Goal: Task Accomplishment & Management: Use online tool/utility

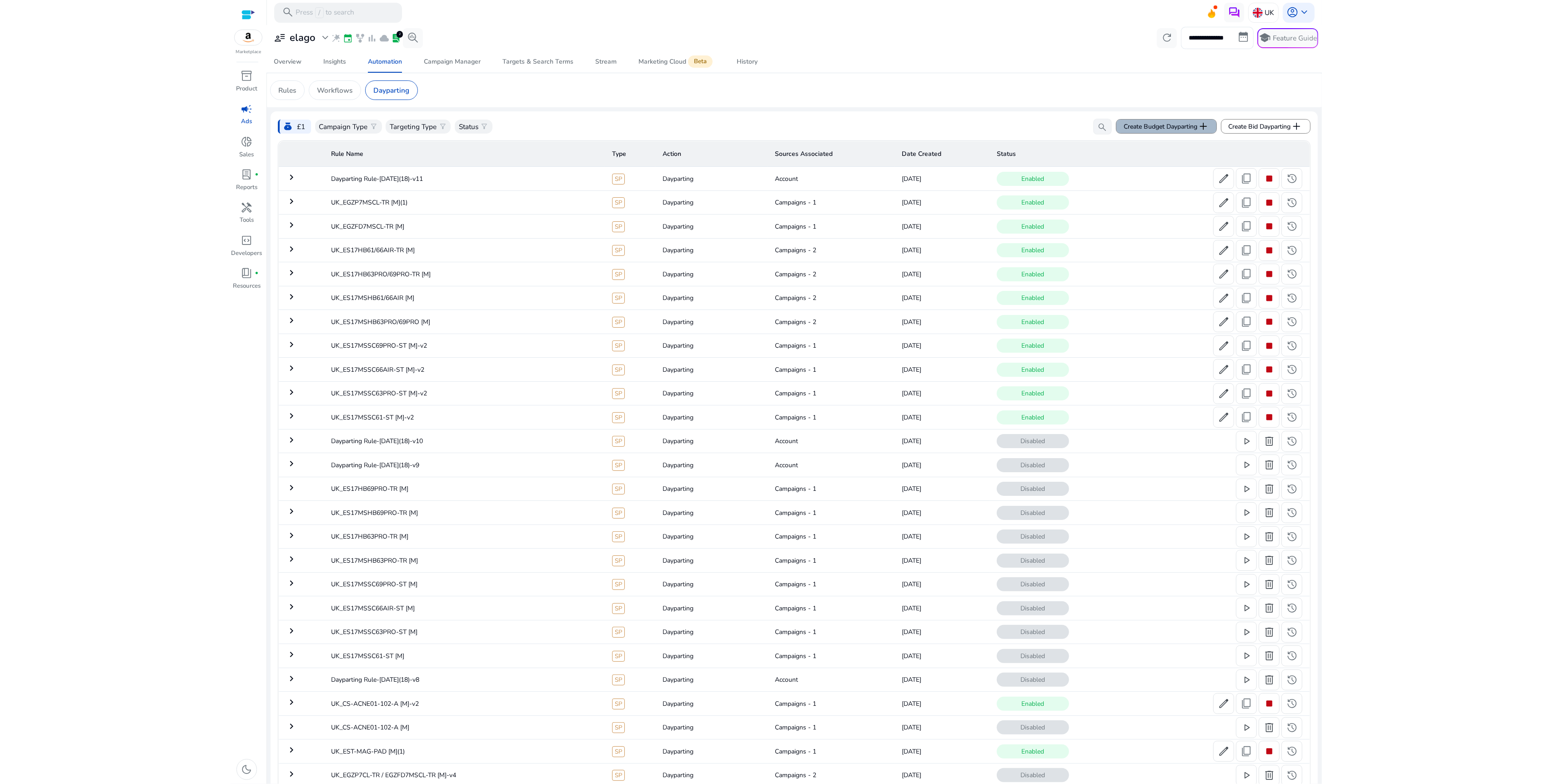
click at [1197, 132] on span "add" at bounding box center [1203, 126] width 12 height 12
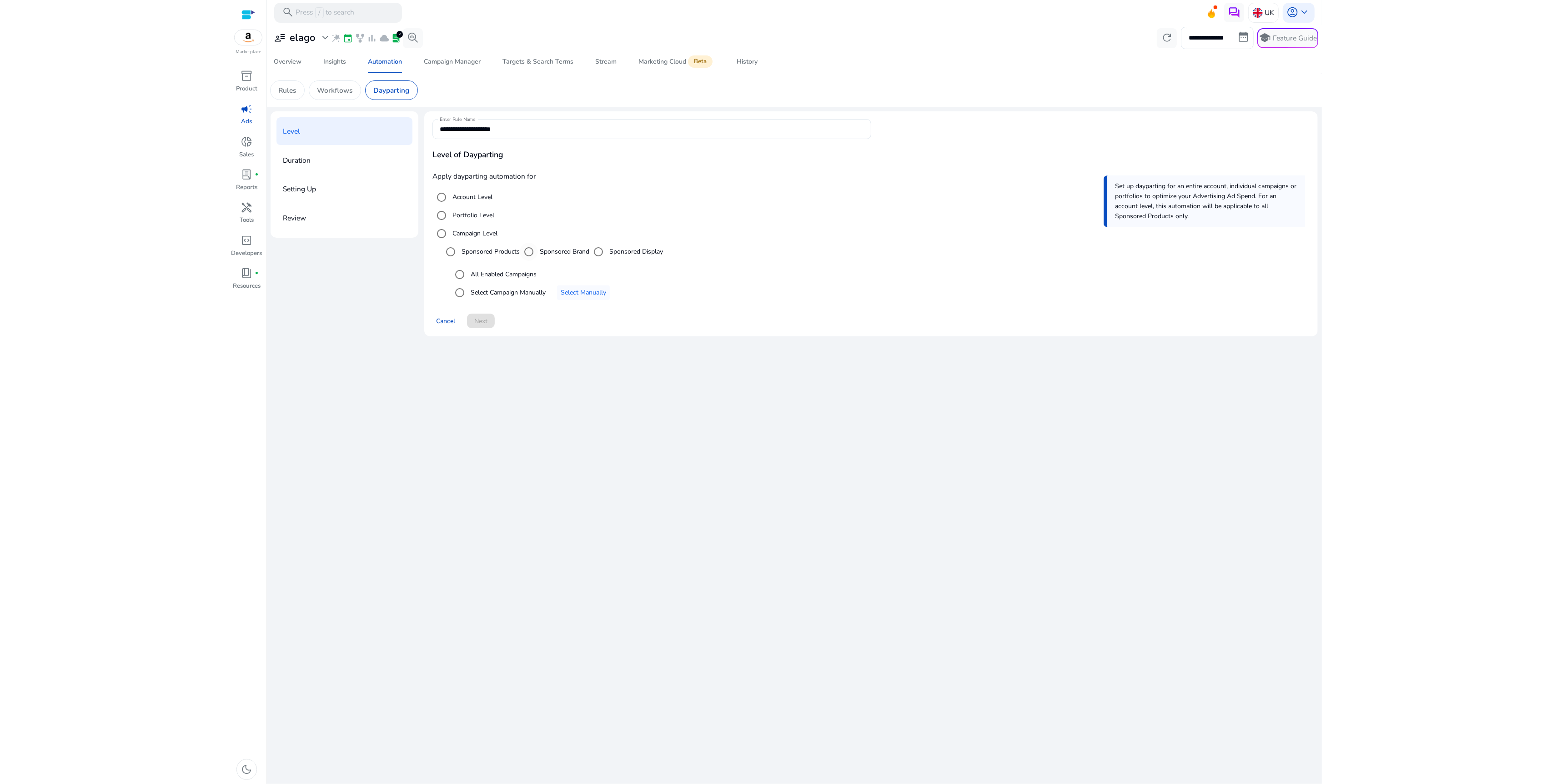
click at [565, 250] on label "Sponsored Brand" at bounding box center [563, 252] width 51 height 10
click at [511, 291] on label "Select Campaign Manually" at bounding box center [507, 293] width 77 height 10
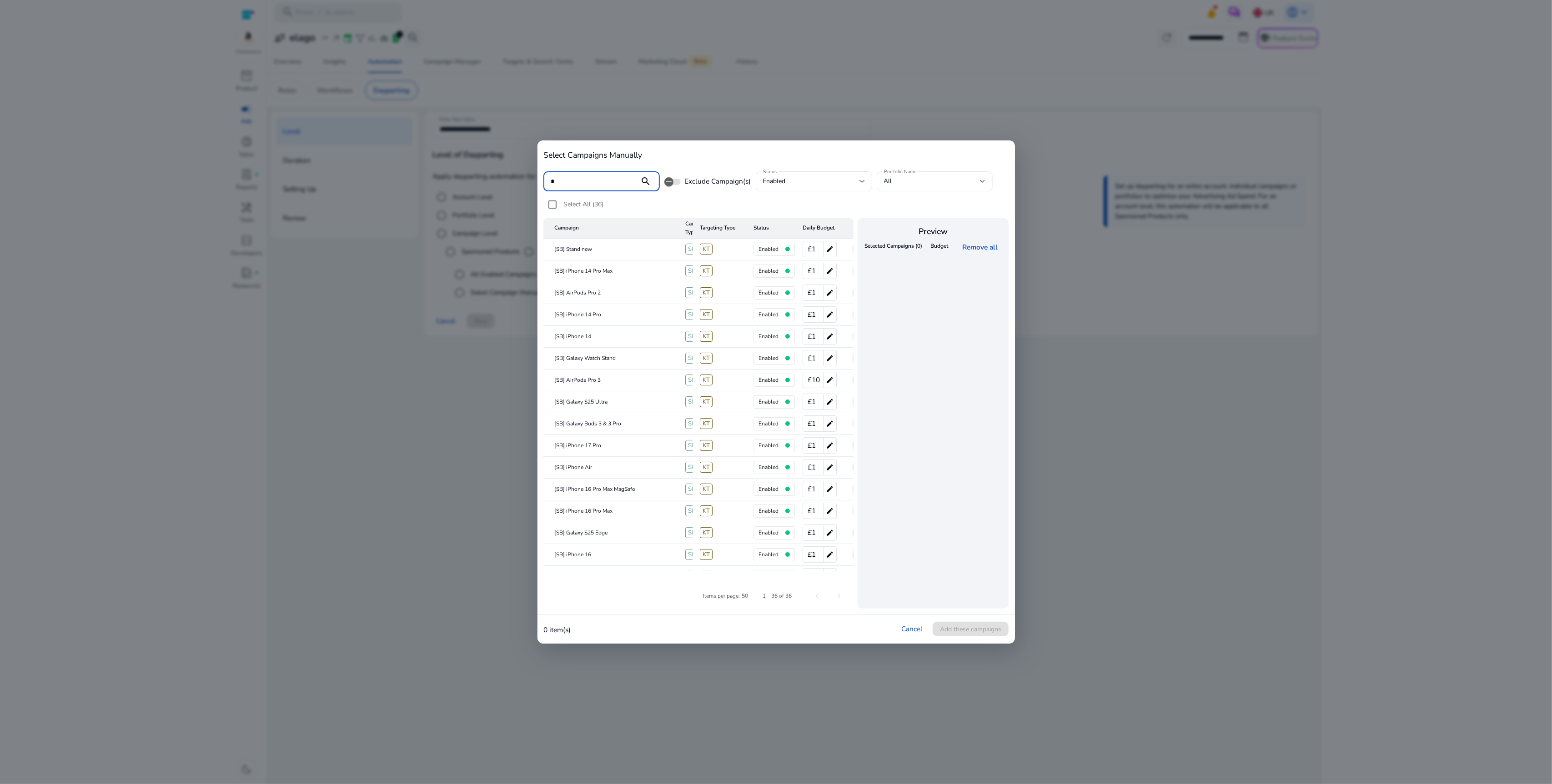
type input "*"
type input "******"
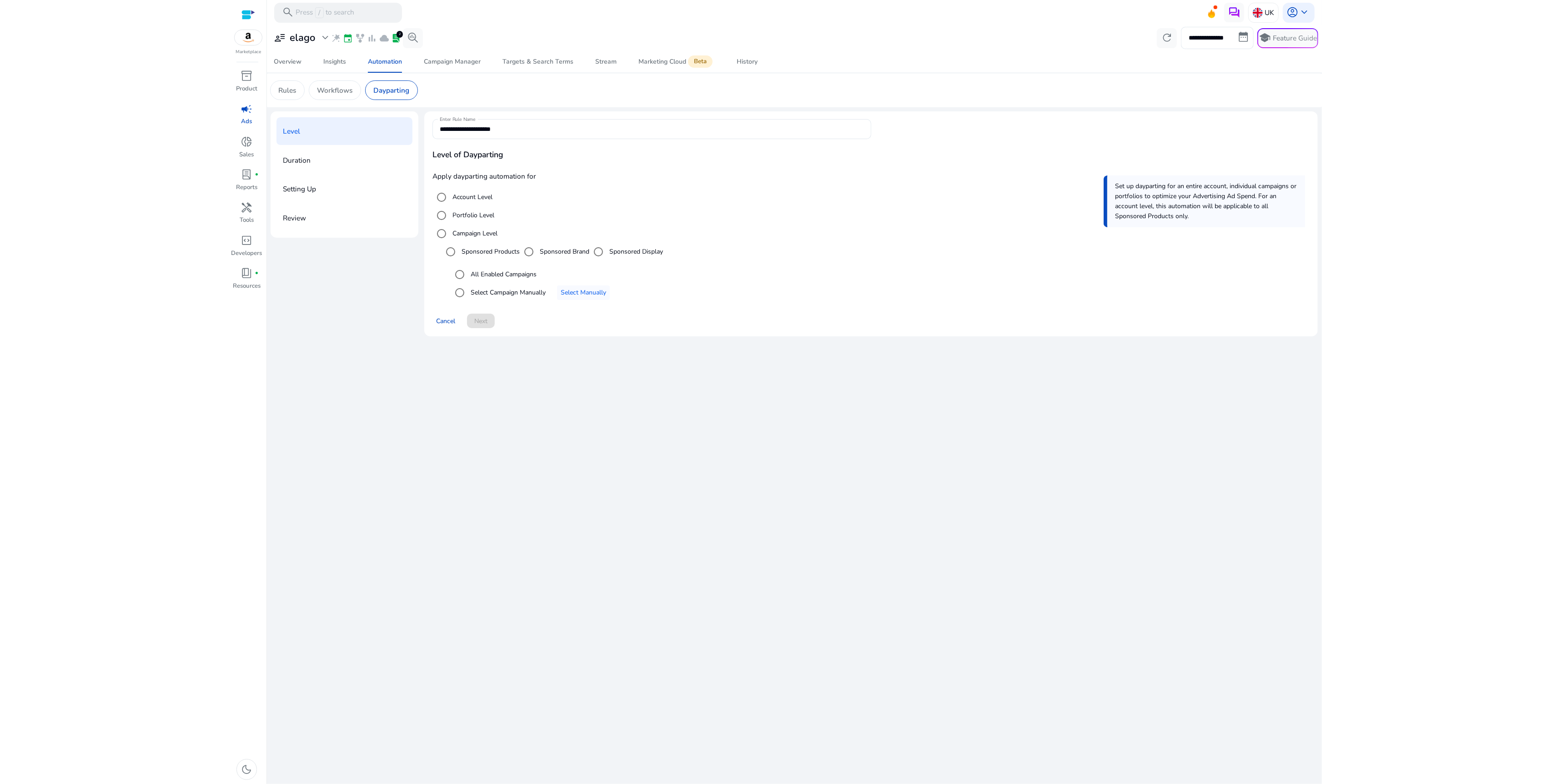
click at [839, 443] on div "**********" at bounding box center [793, 405] width 1047 height 759
click at [617, 539] on div "**********" at bounding box center [793, 405] width 1047 height 759
click at [375, 63] on div "Automation" at bounding box center [385, 61] width 34 height 7
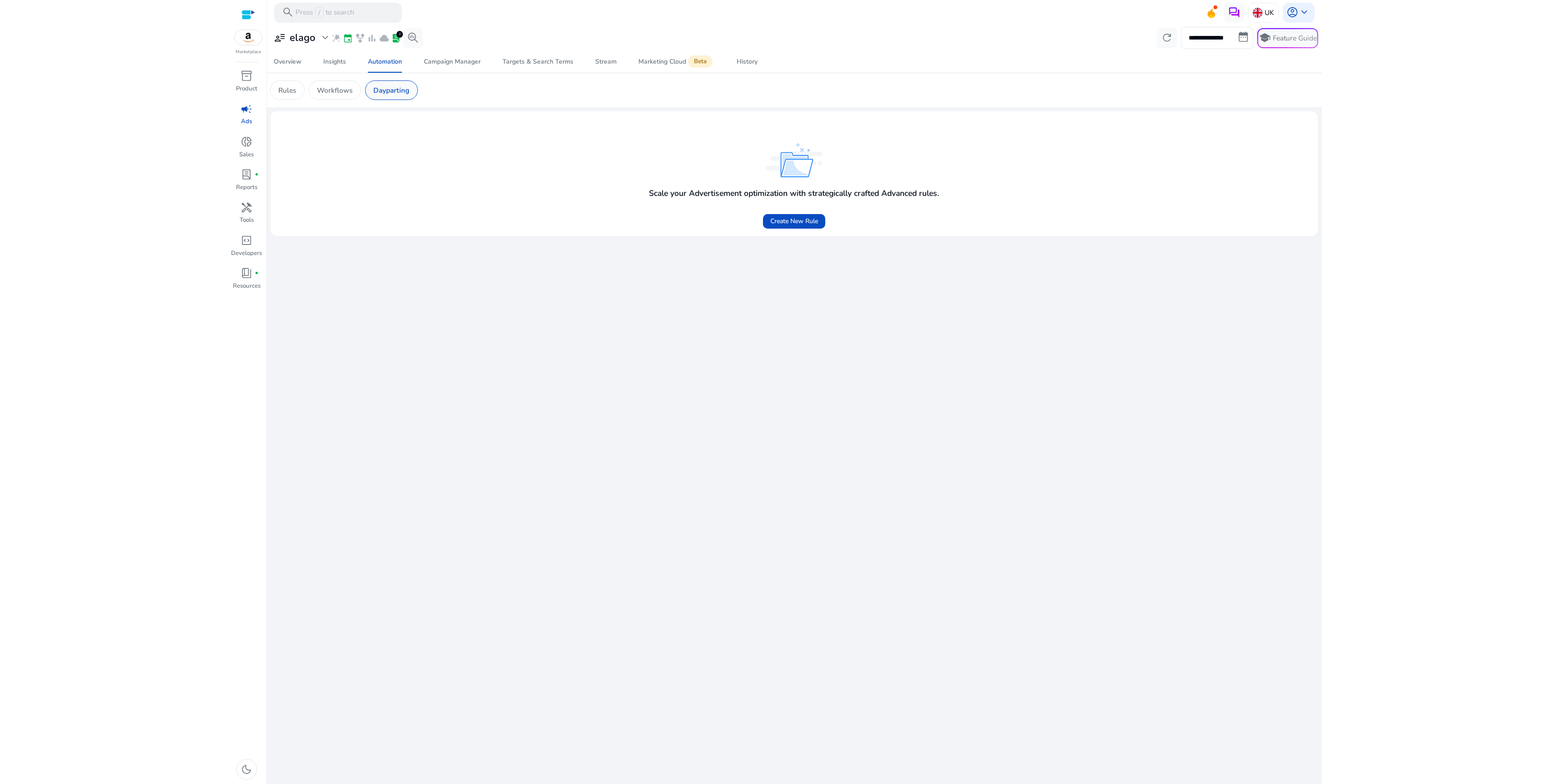
click at [368, 92] on div "Dayparting" at bounding box center [392, 90] width 53 height 19
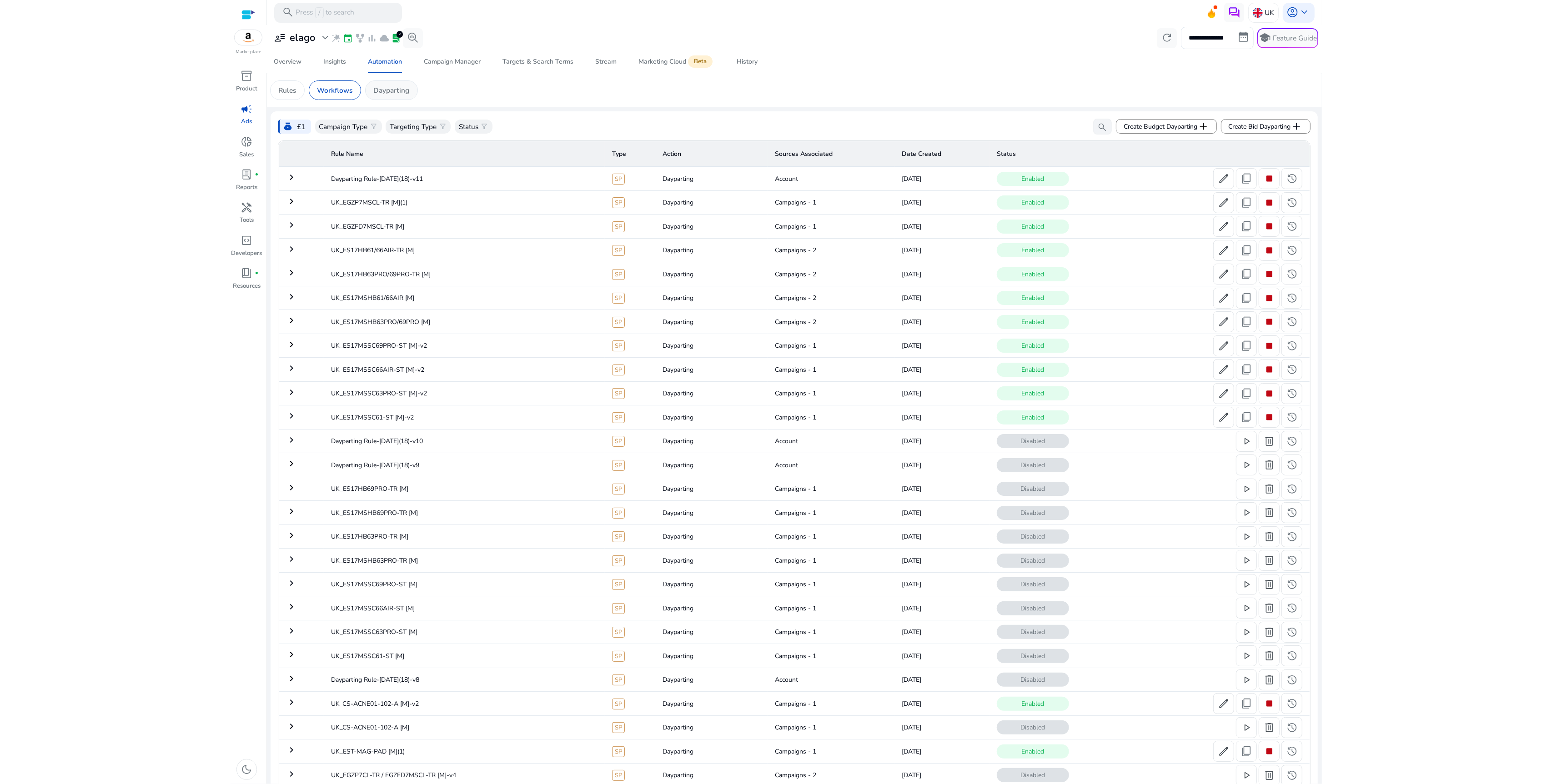
click at [370, 87] on div "Dayparting" at bounding box center [392, 90] width 53 height 19
click at [472, 127] on p "Status" at bounding box center [469, 126] width 19 height 10
click at [481, 172] on div "Enabled" at bounding box center [502, 171] width 91 height 22
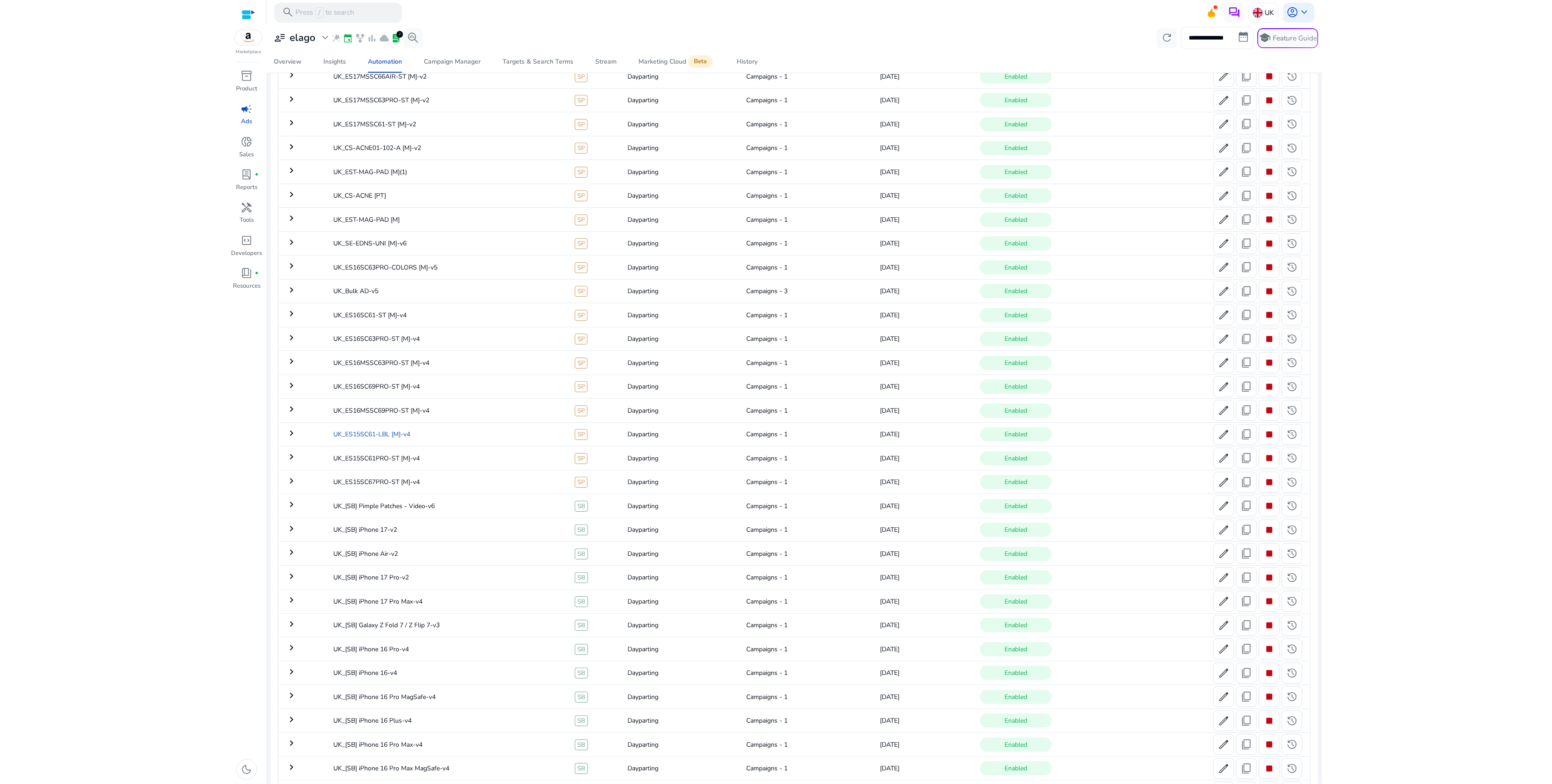
scroll to position [346, 0]
click at [463, 452] on td "UK_[SB] Pimple Patches - Video-v6" at bounding box center [446, 453] width 242 height 23
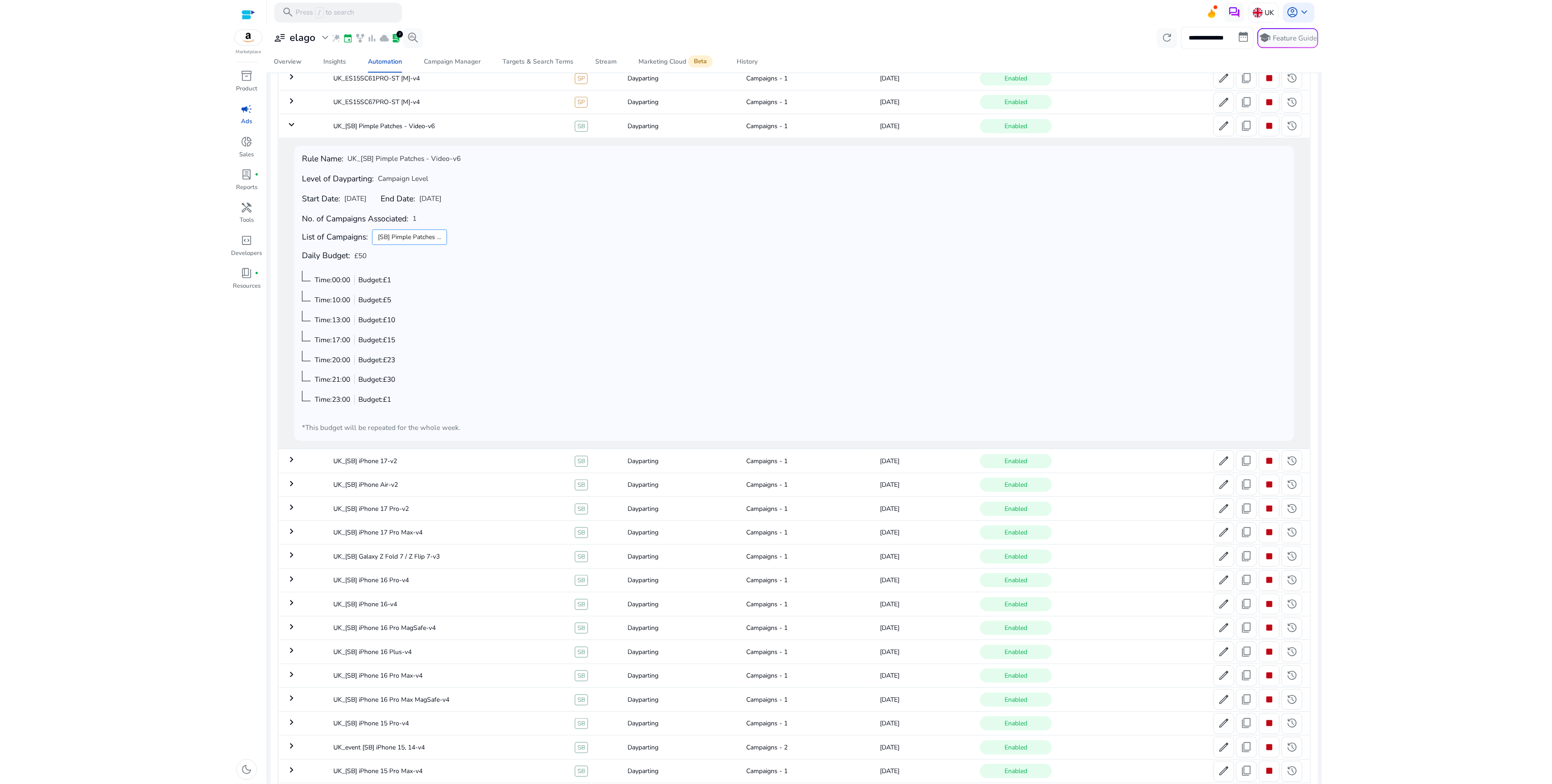
scroll to position [567, 0]
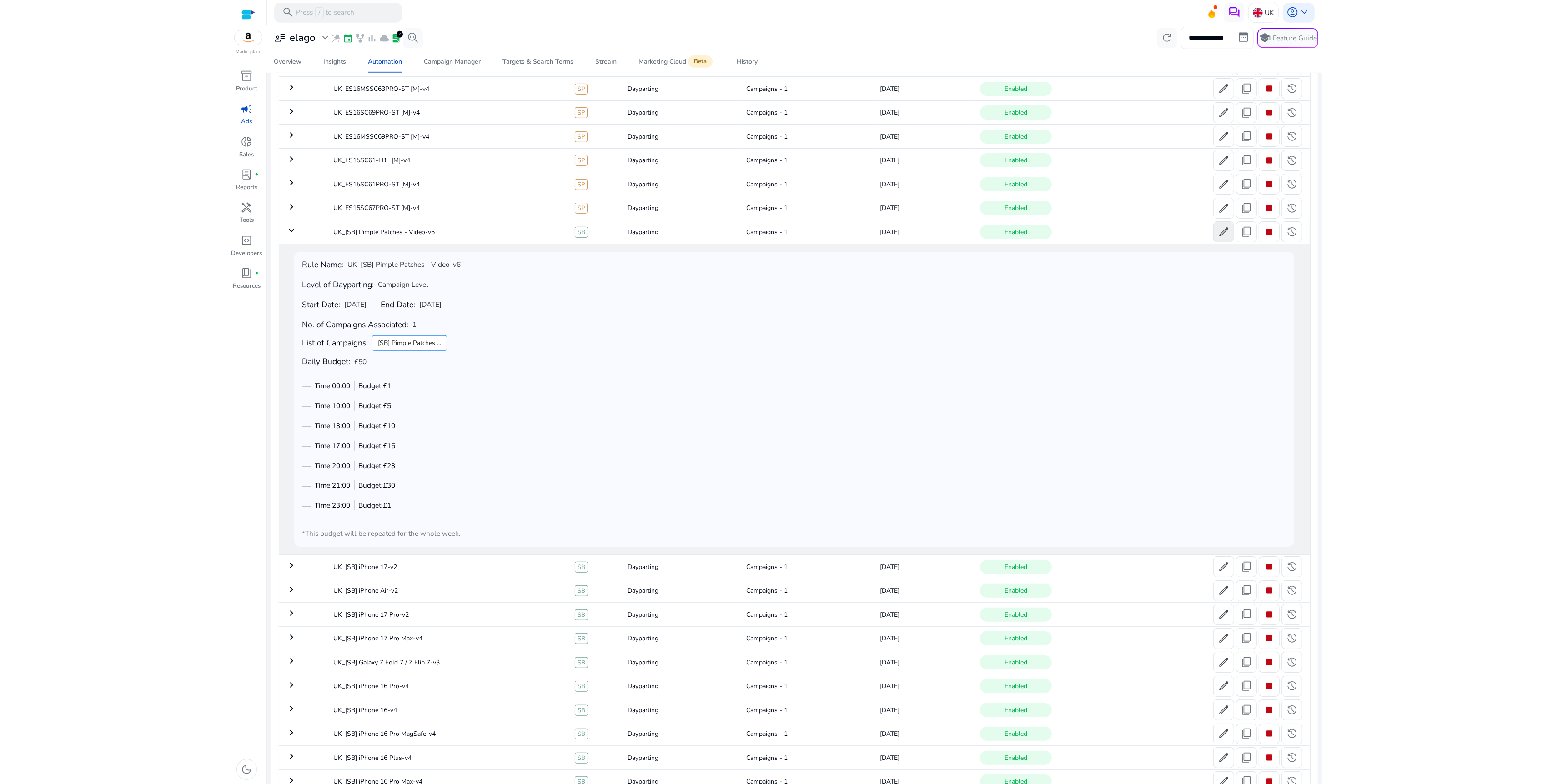
click at [1218, 231] on span "edit" at bounding box center [1224, 232] width 12 height 12
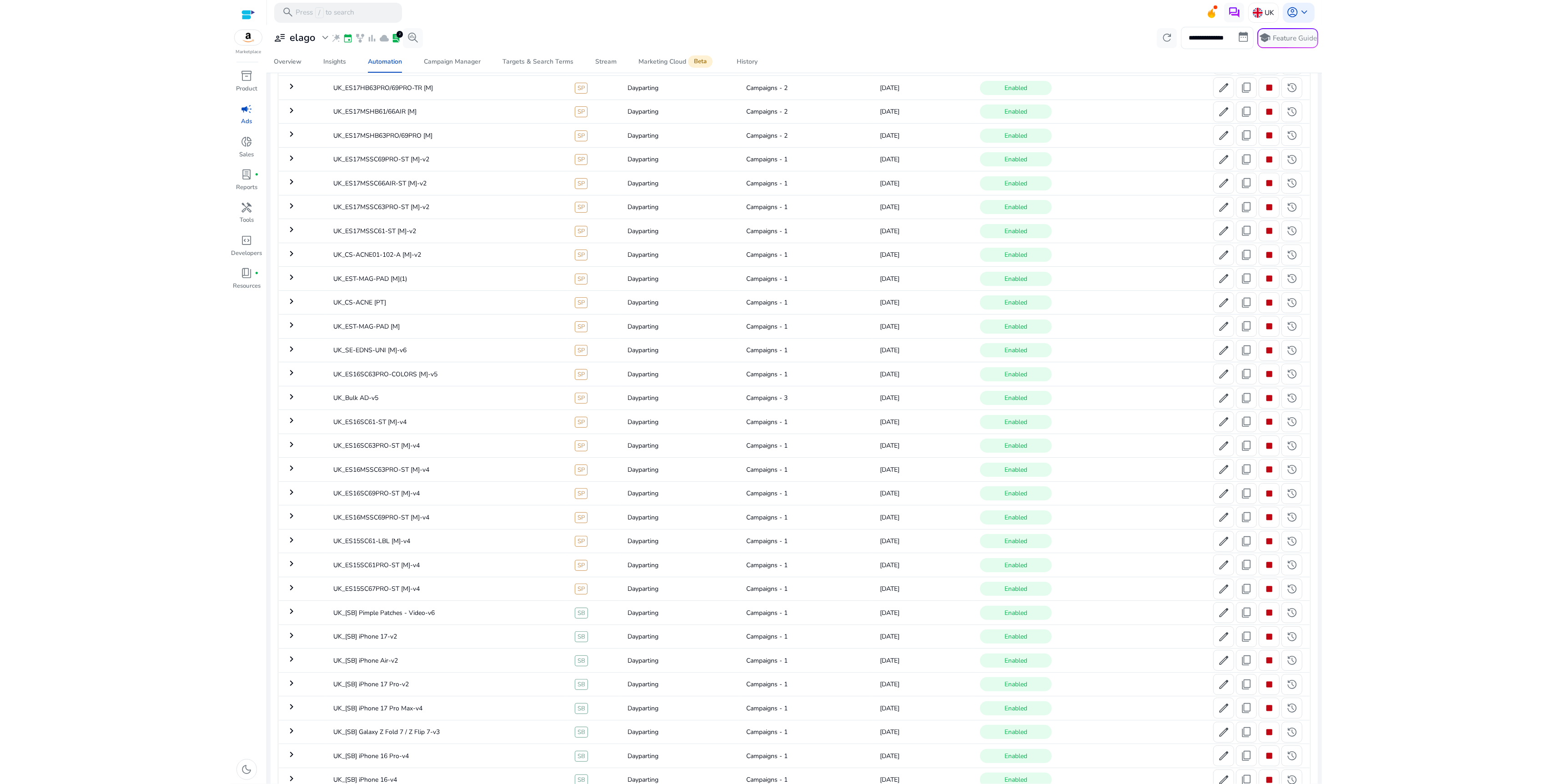
scroll to position [0, 0]
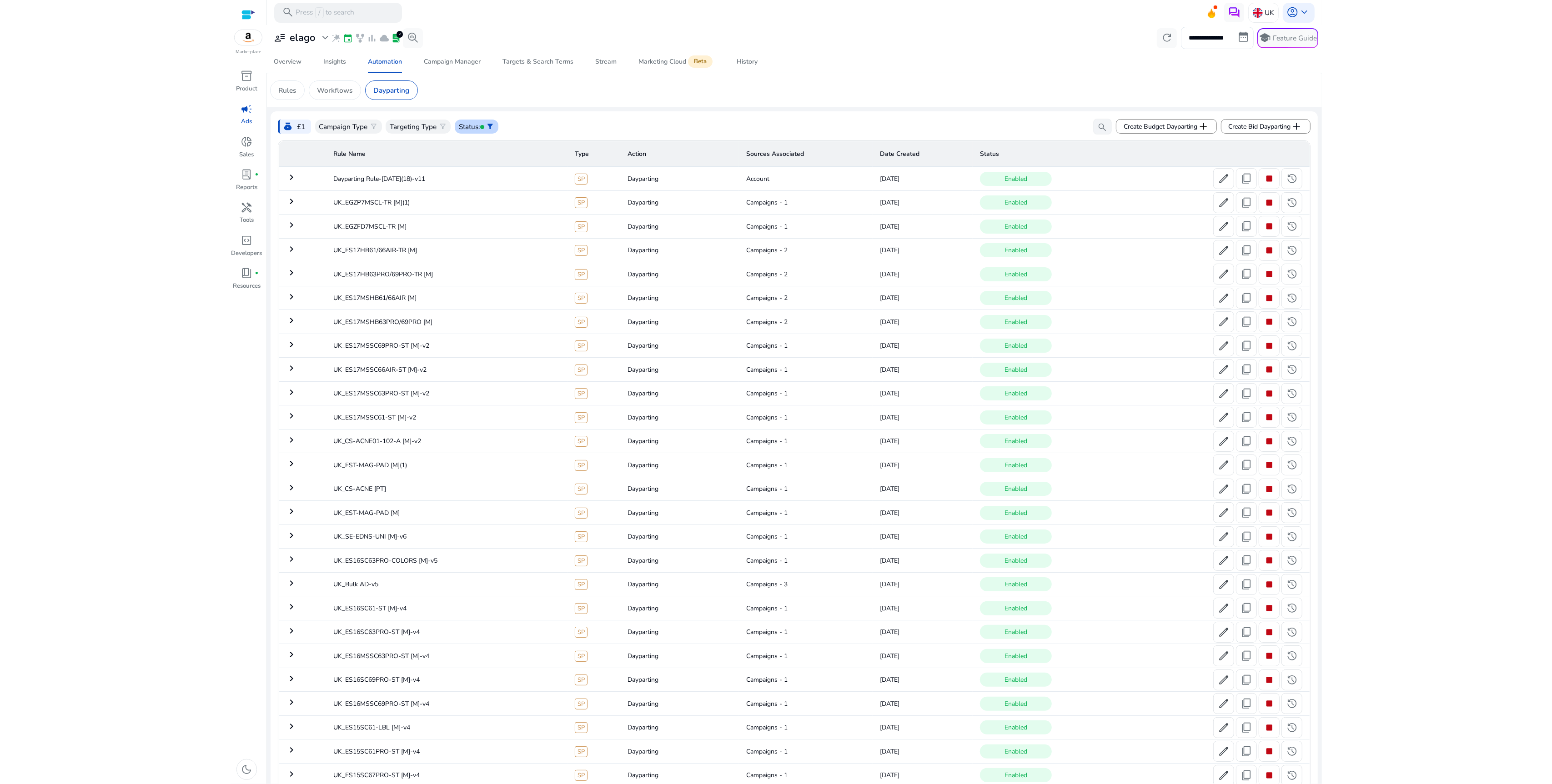
click at [473, 125] on p "Status" at bounding box center [469, 126] width 19 height 10
click at [477, 145] on div "All" at bounding box center [502, 147] width 91 height 22
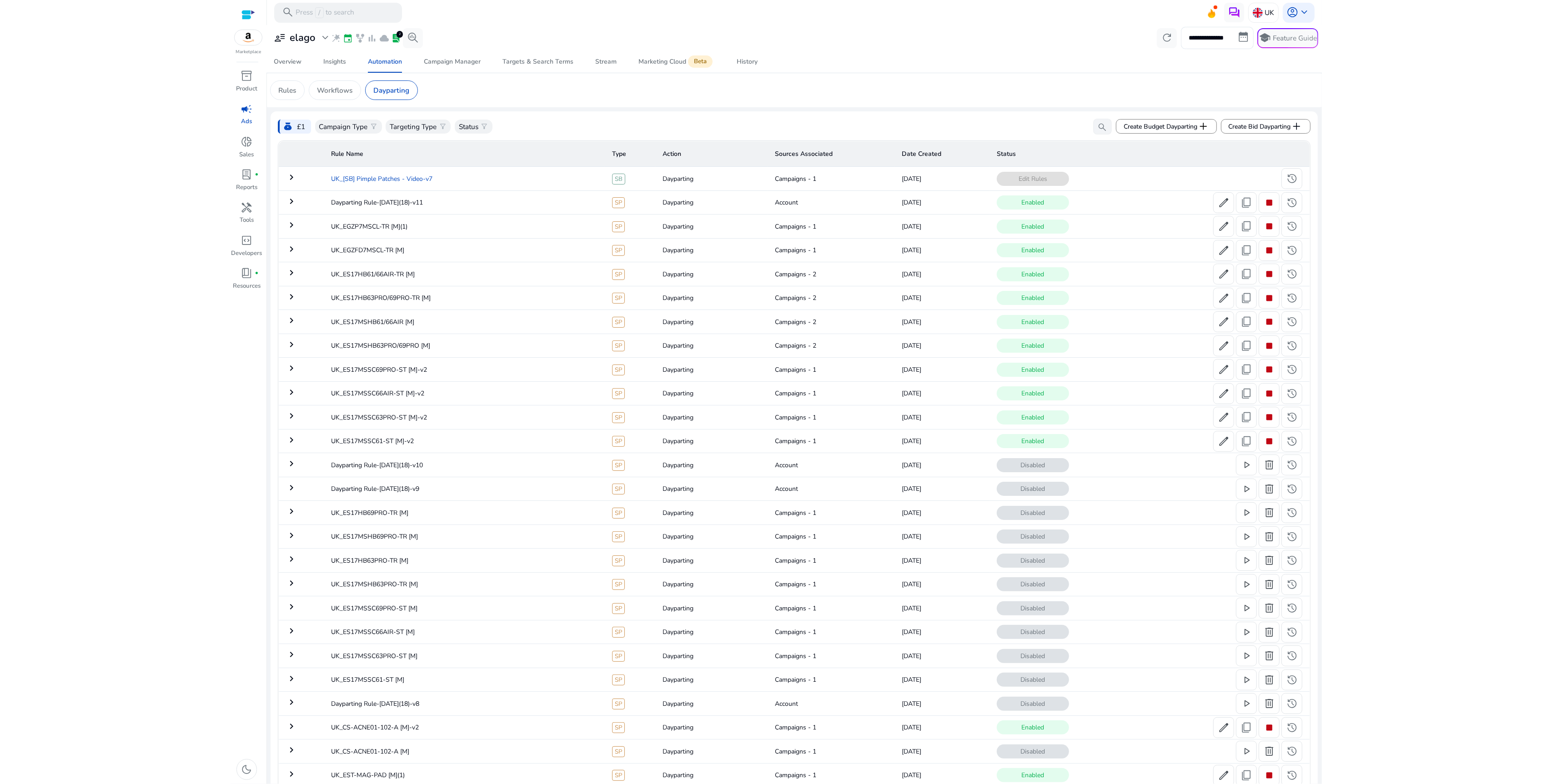
click at [442, 179] on td "UK_[SB] Pimple Patches - Video-v7" at bounding box center [464, 178] width 281 height 23
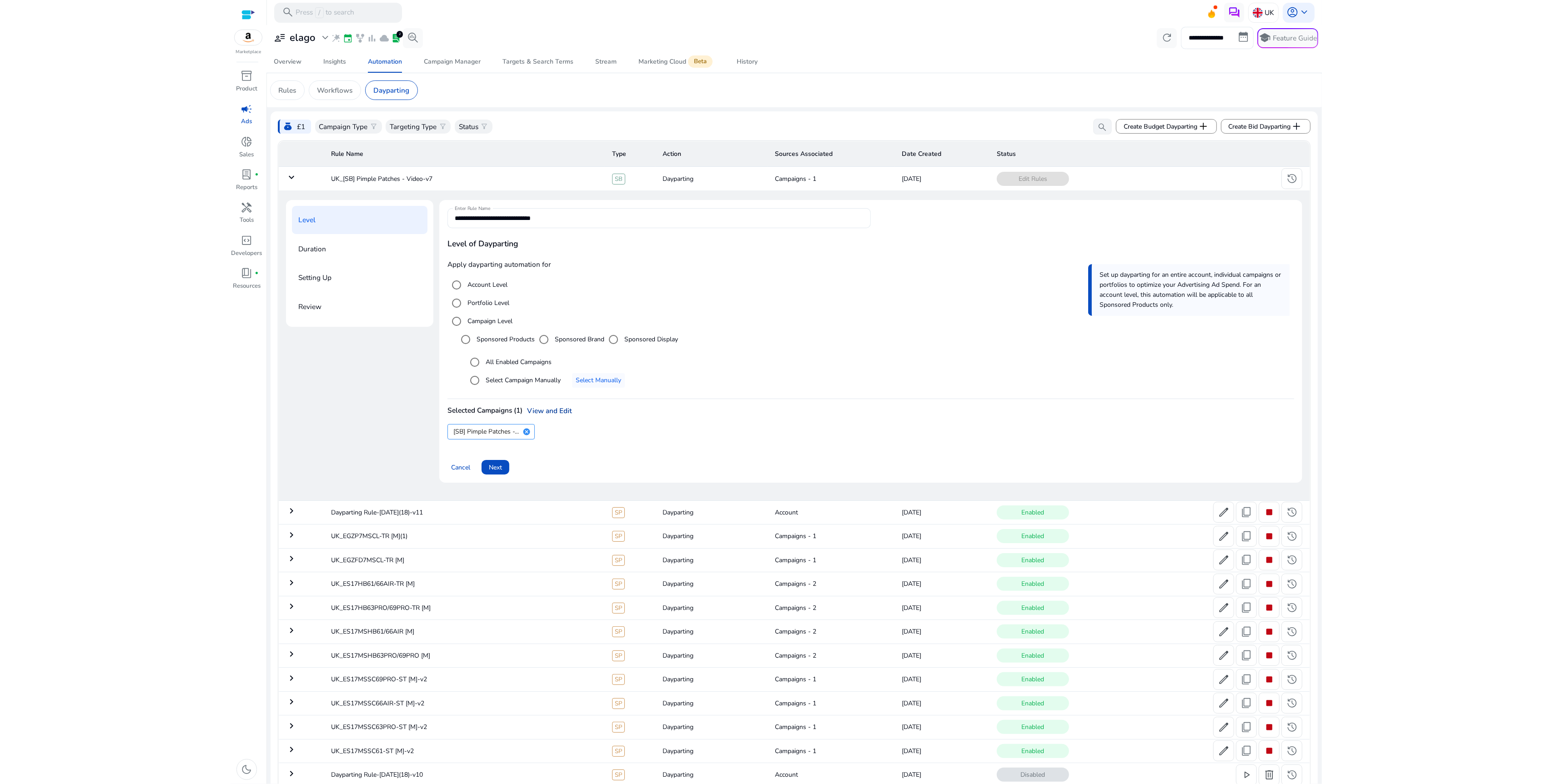
click at [557, 411] on link "View and Edit" at bounding box center [547, 411] width 49 height 10
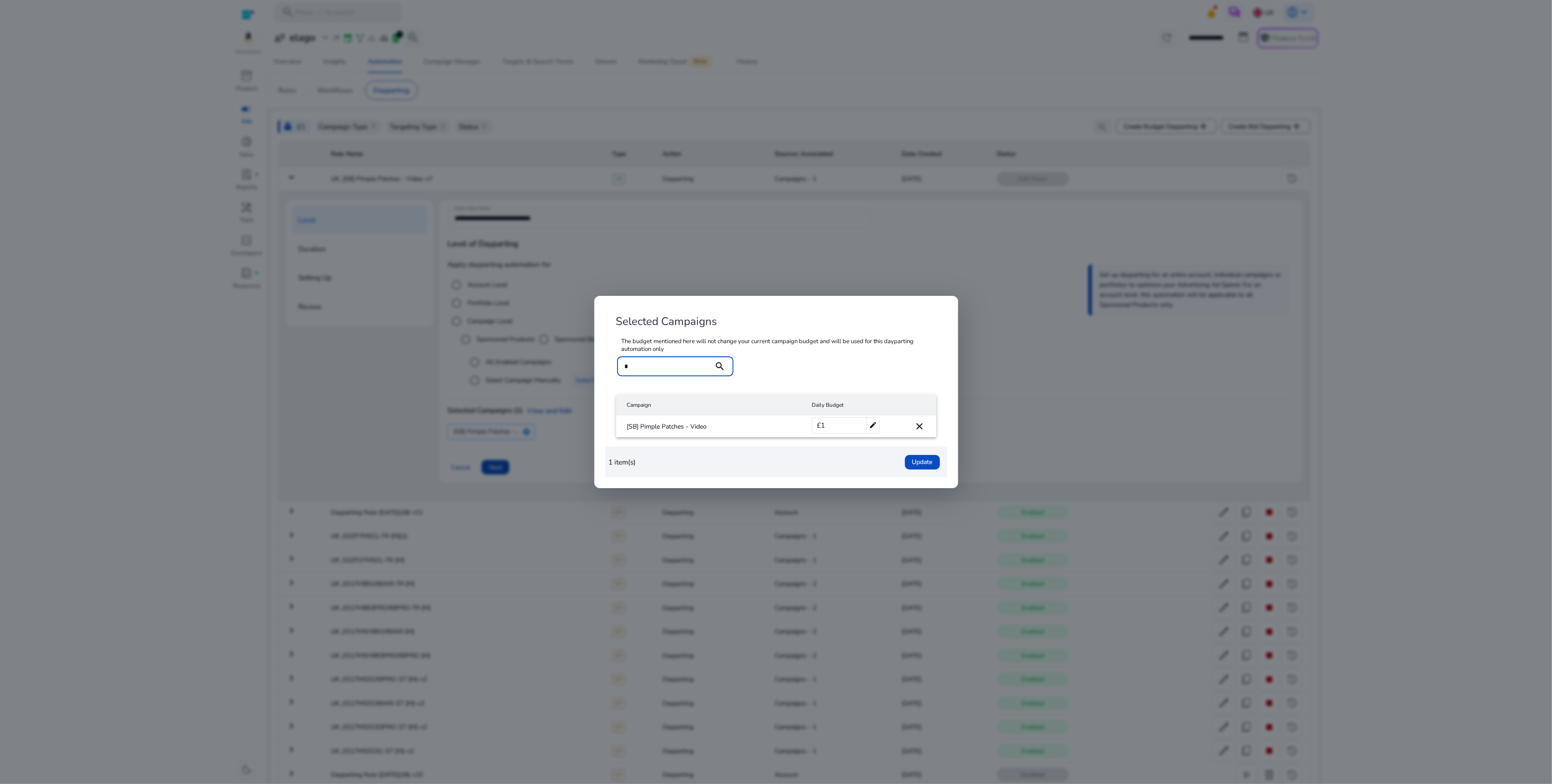
type input "*"
click at [1070, 340] on div at bounding box center [776, 392] width 1552 height 784
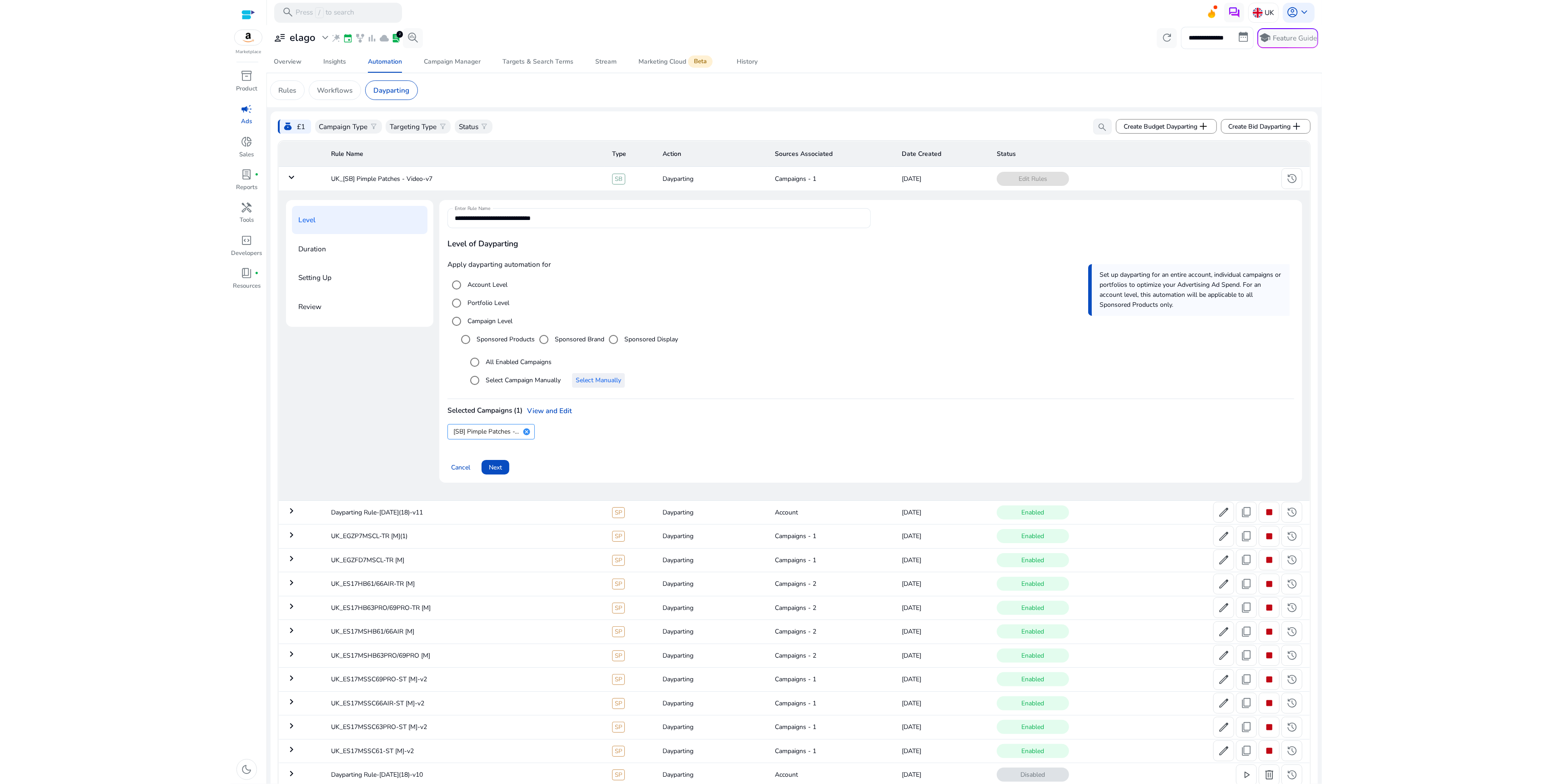
click at [605, 385] on span "Select Manually" at bounding box center [598, 380] width 45 height 10
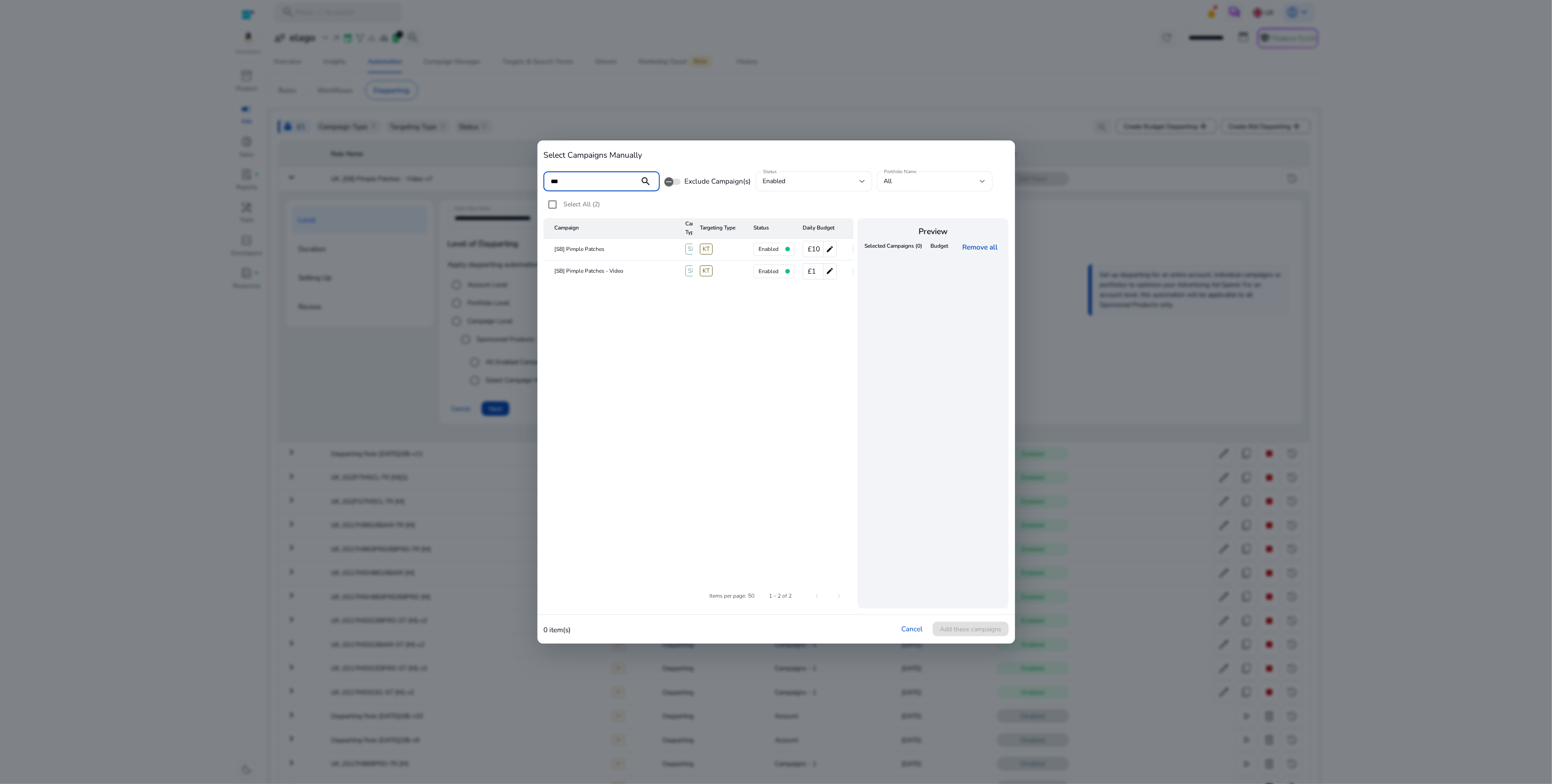
click at [689, 367] on table "Campaign Campaign Type Targeting Type Status Daily Budget [SB] Pimple Patches S…" at bounding box center [698, 394] width 310 height 353
click at [832, 270] on mat-icon "add" at bounding box center [835, 272] width 11 height 11
click at [589, 183] on input "***" at bounding box center [592, 181] width 82 height 10
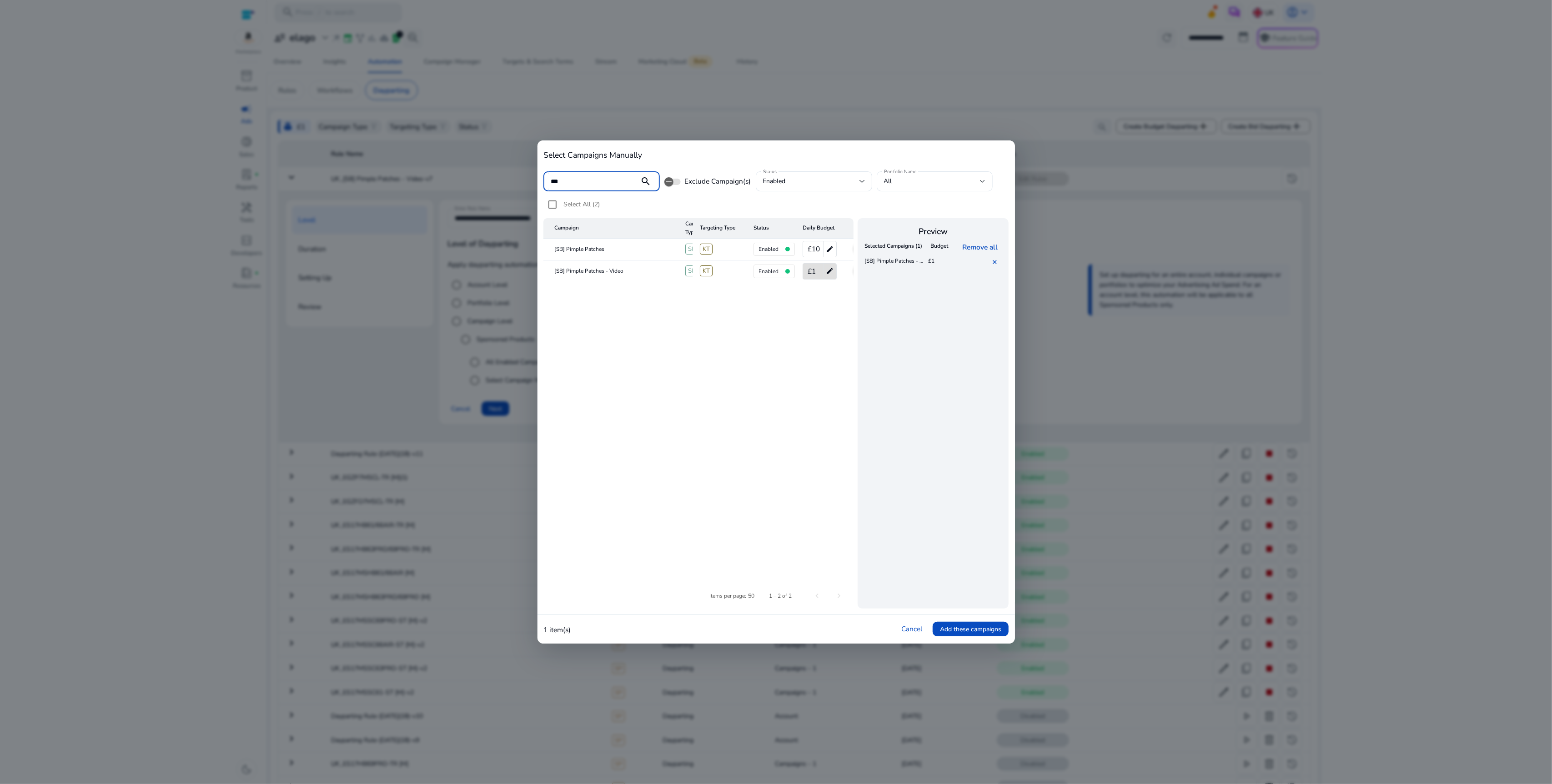
click at [589, 183] on input "***" at bounding box center [592, 181] width 82 height 10
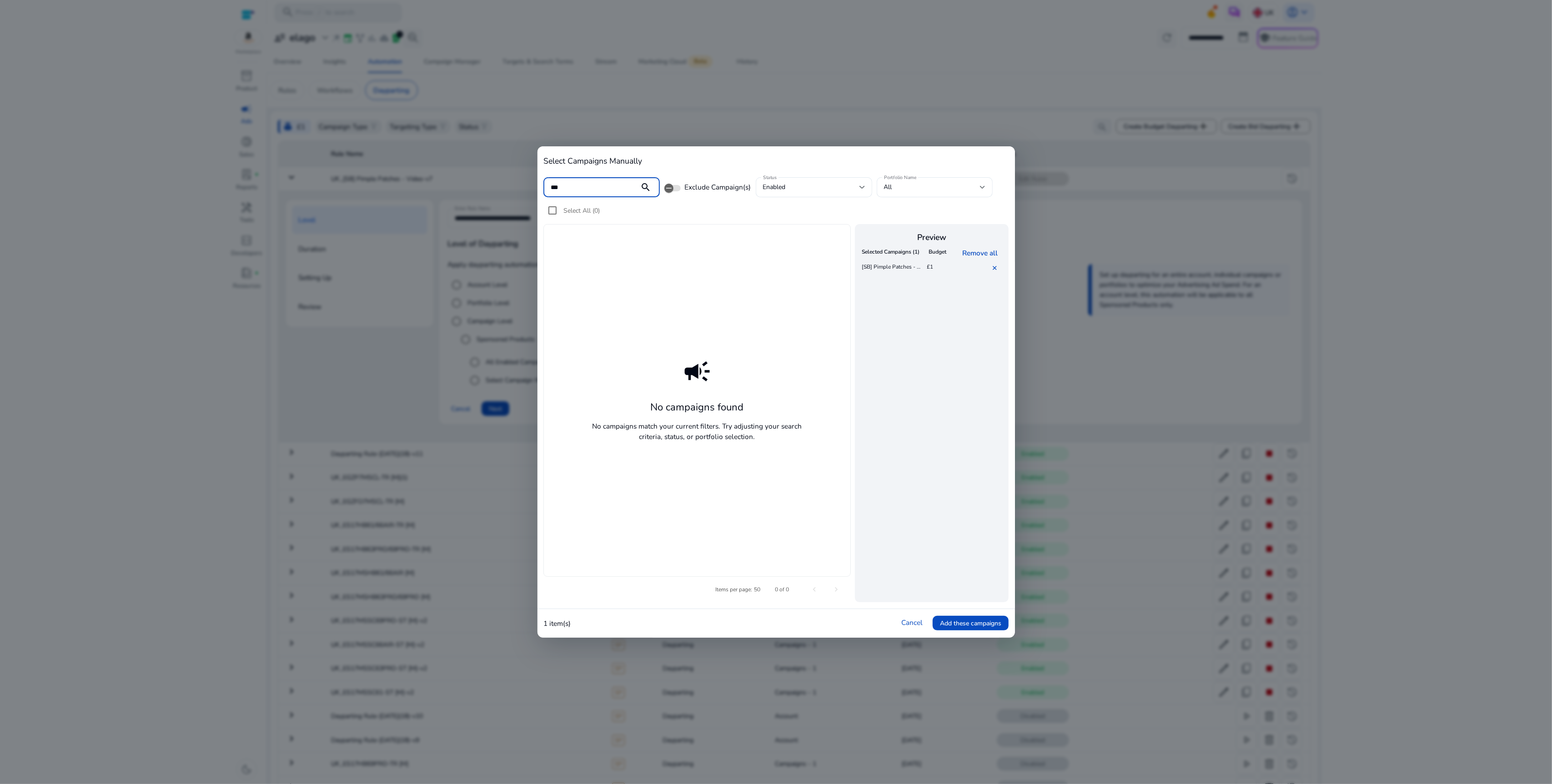
type input "***"
click at [1175, 397] on div at bounding box center [776, 392] width 1552 height 784
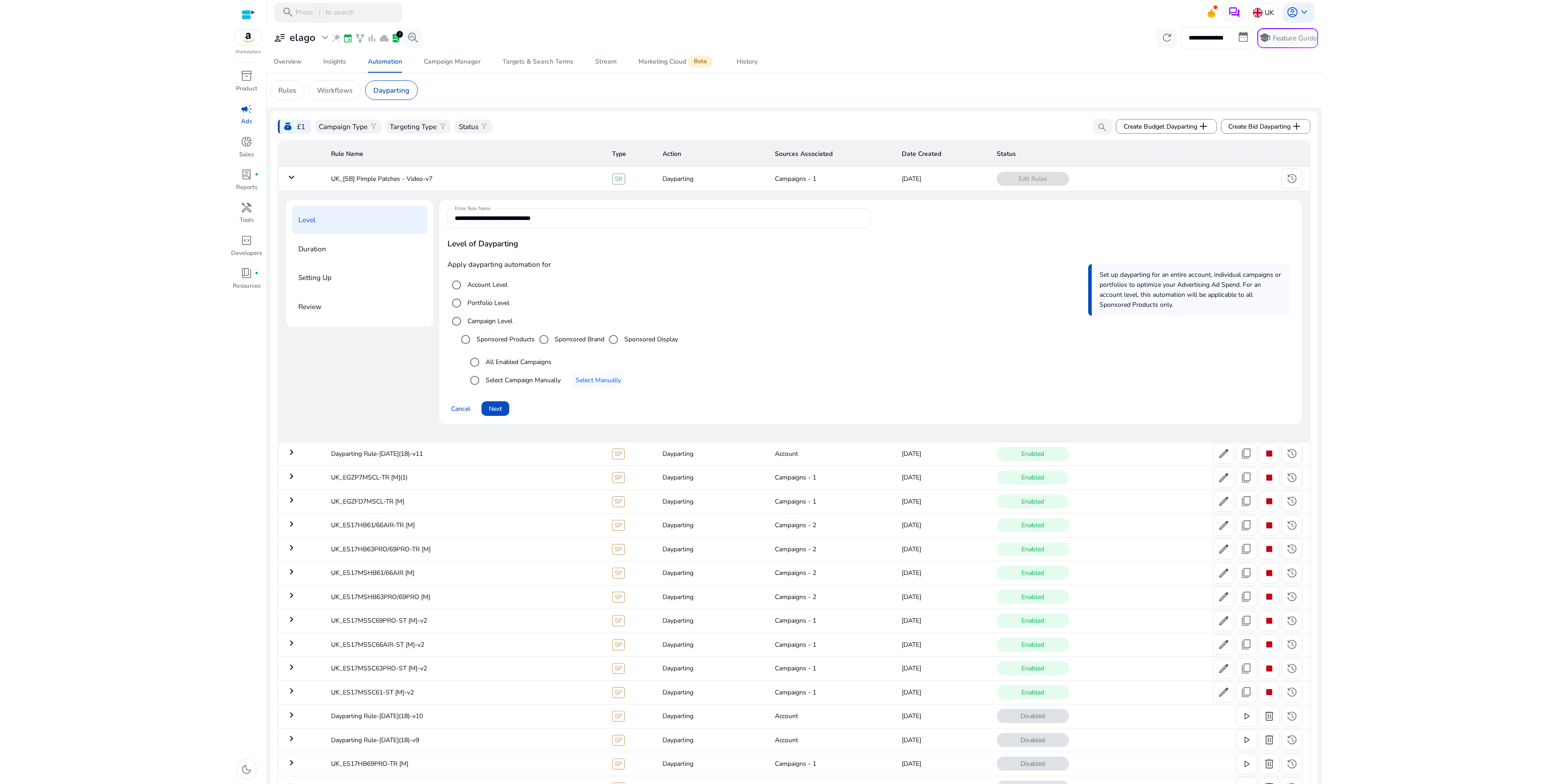
click at [290, 175] on mat-icon "keyboard_arrow_down" at bounding box center [292, 177] width 11 height 11
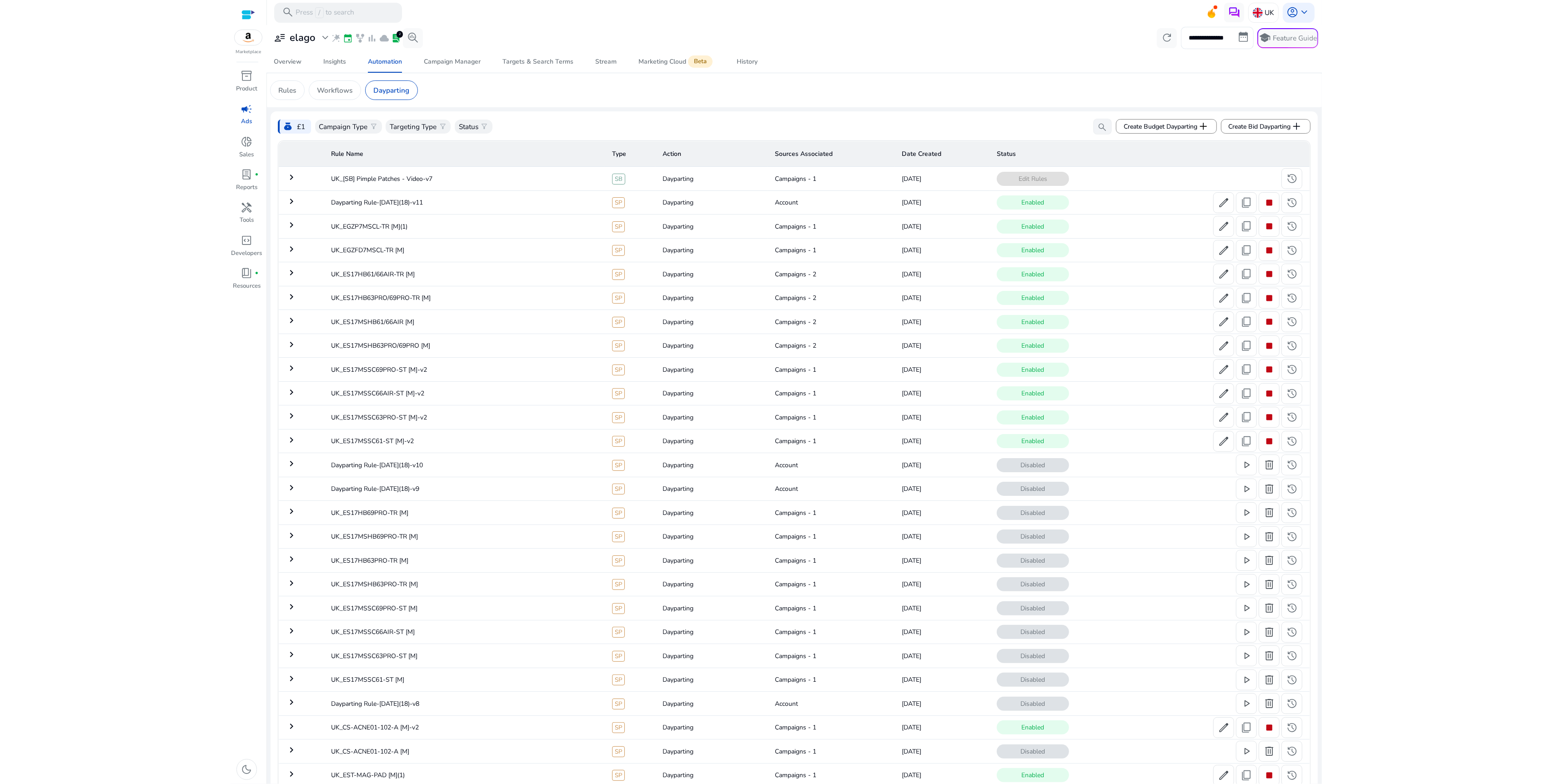
click at [1141, 179] on div "Edit Rules history more_horiz" at bounding box center [1149, 178] width 305 height 21
click at [792, 182] on td "Campaigns - 1" at bounding box center [831, 178] width 127 height 23
click at [411, 185] on td "UK_[SB] Pimple Patches - Video-v7" at bounding box center [464, 178] width 281 height 23
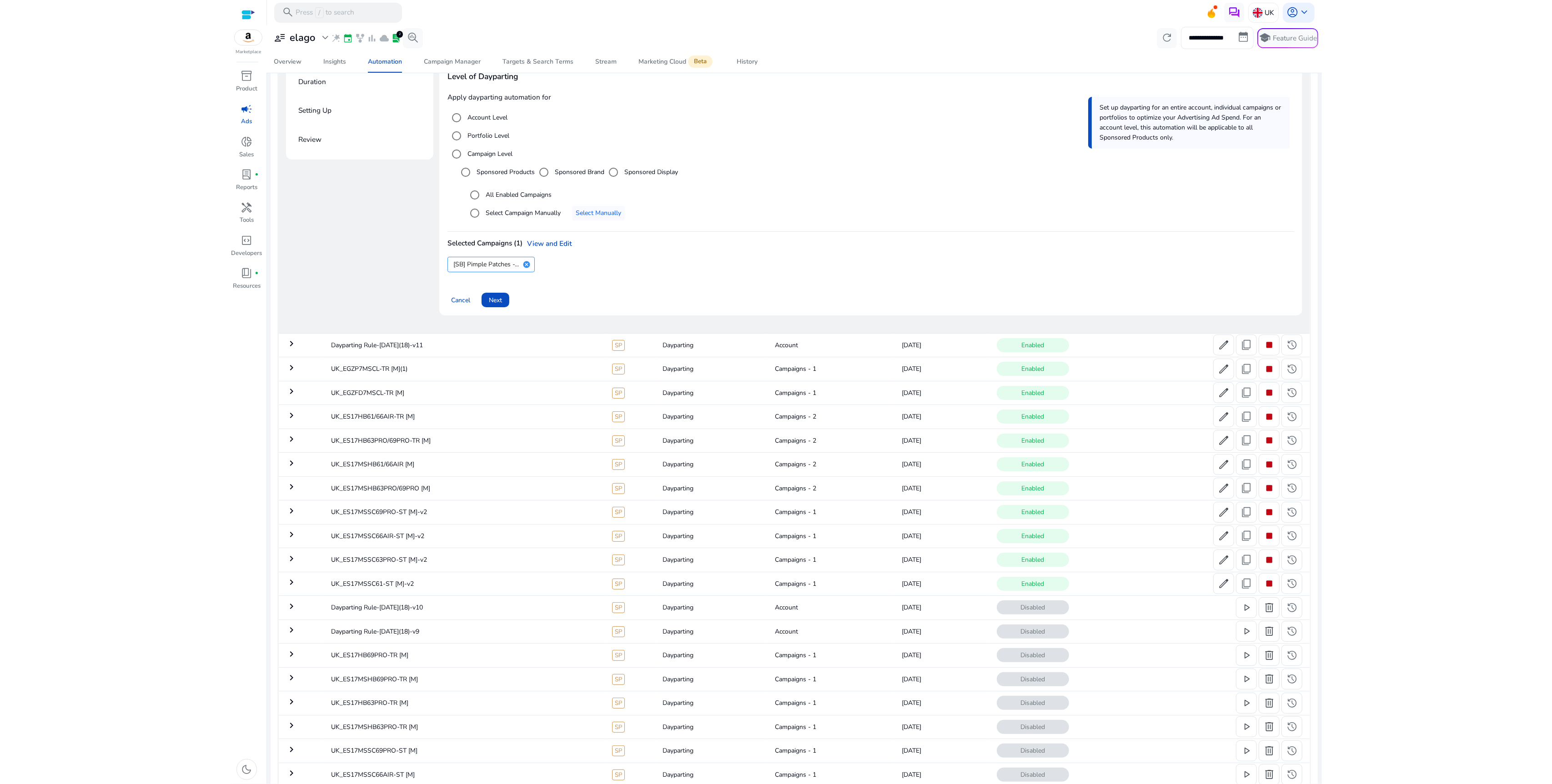
scroll to position [72, 0]
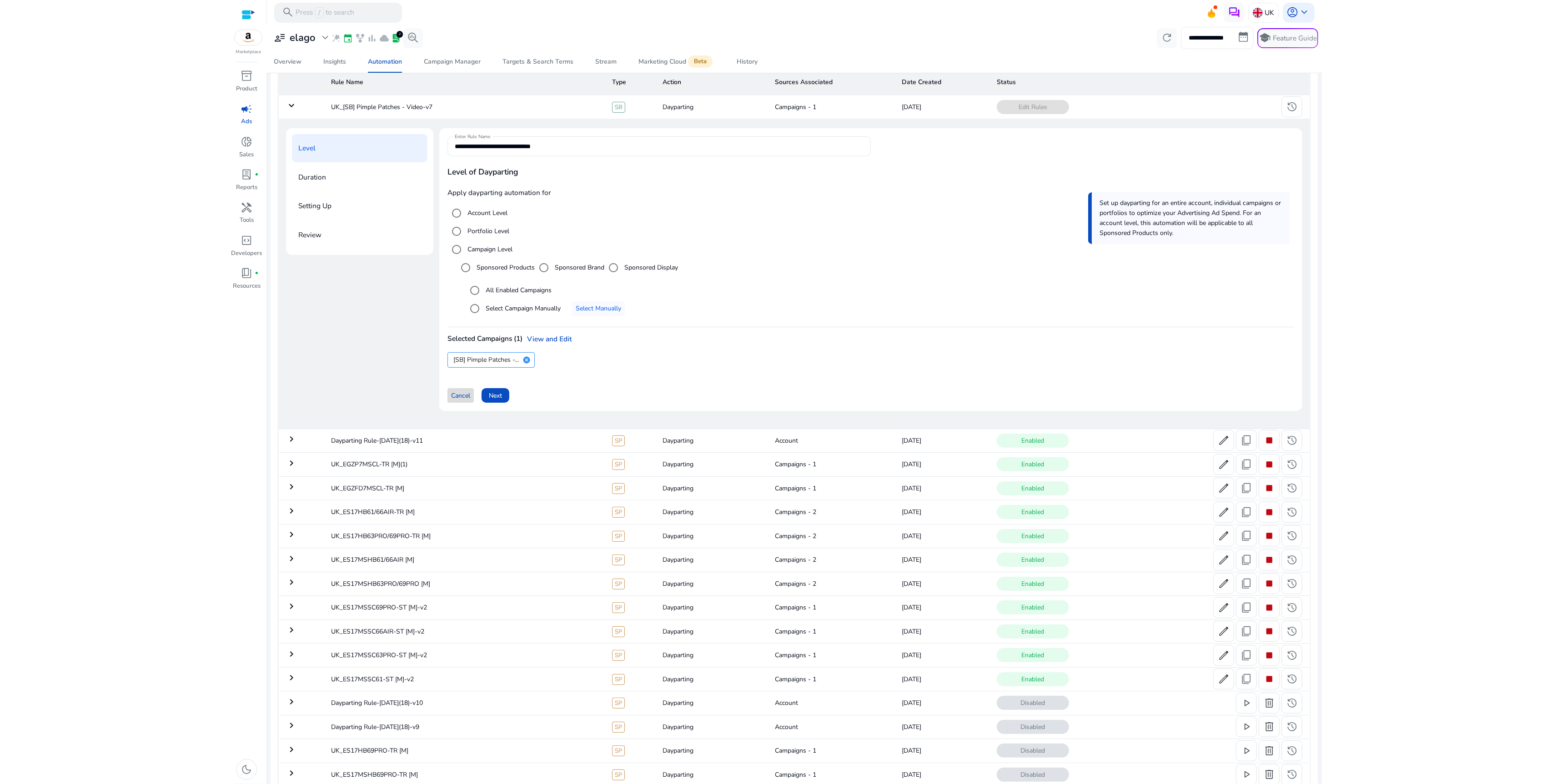
click at [460, 399] on span "Cancel" at bounding box center [461, 396] width 19 height 10
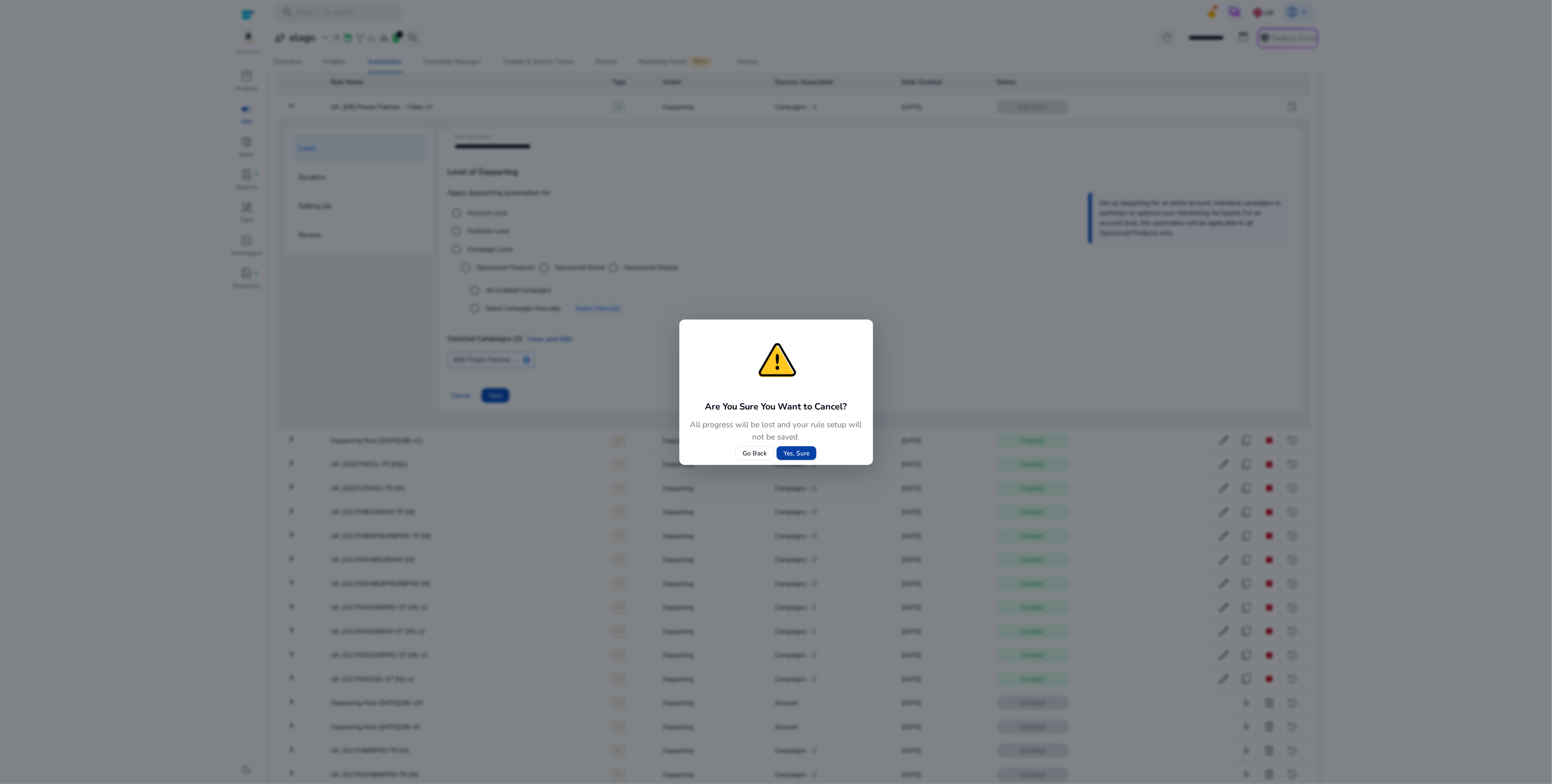
click at [802, 449] on span "Yes, Sure" at bounding box center [796, 453] width 26 height 10
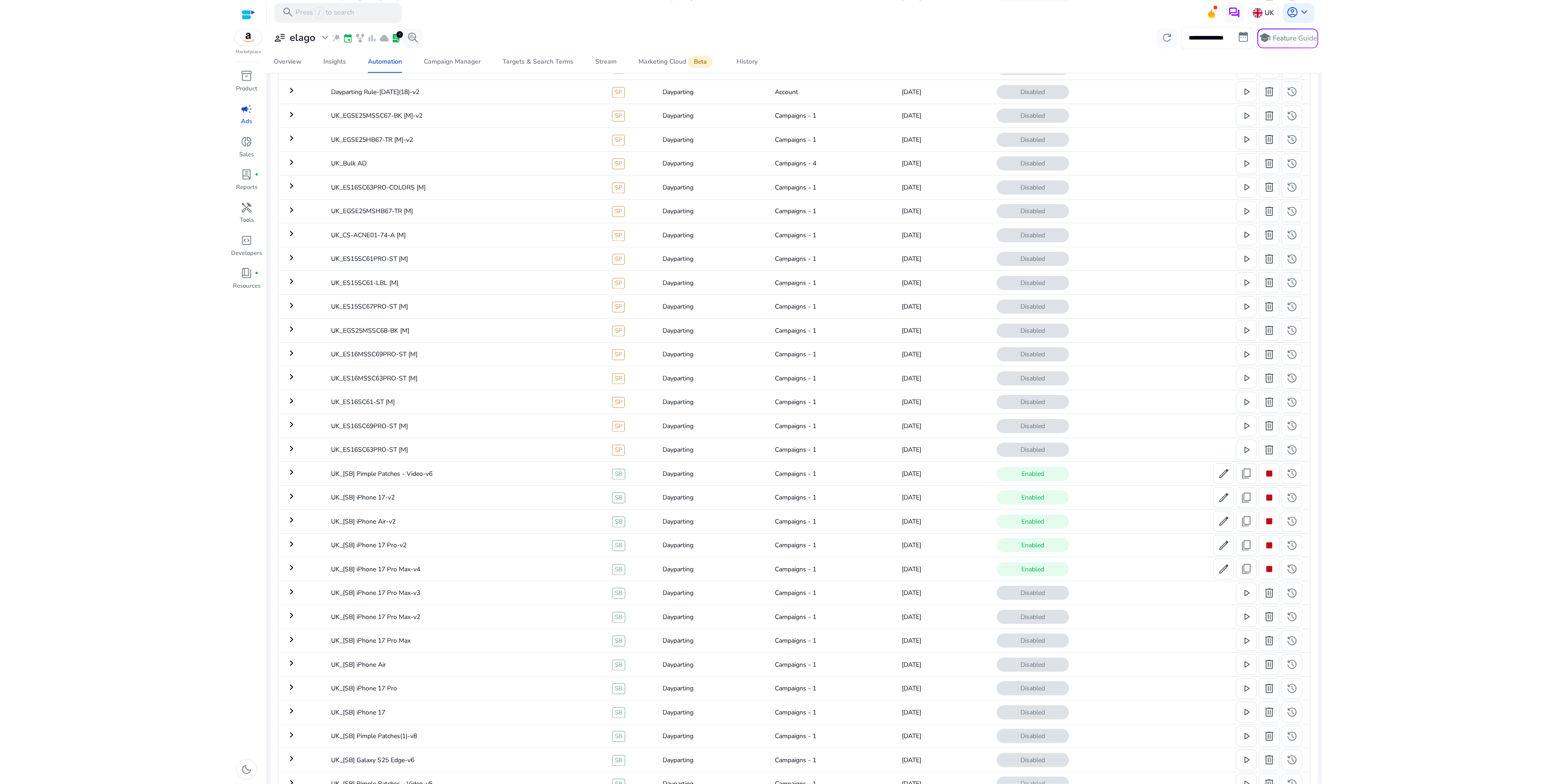
scroll to position [2332, 0]
click at [418, 479] on td "UK_[SB] Pimple Patches - Video-v6" at bounding box center [464, 470] width 281 height 23
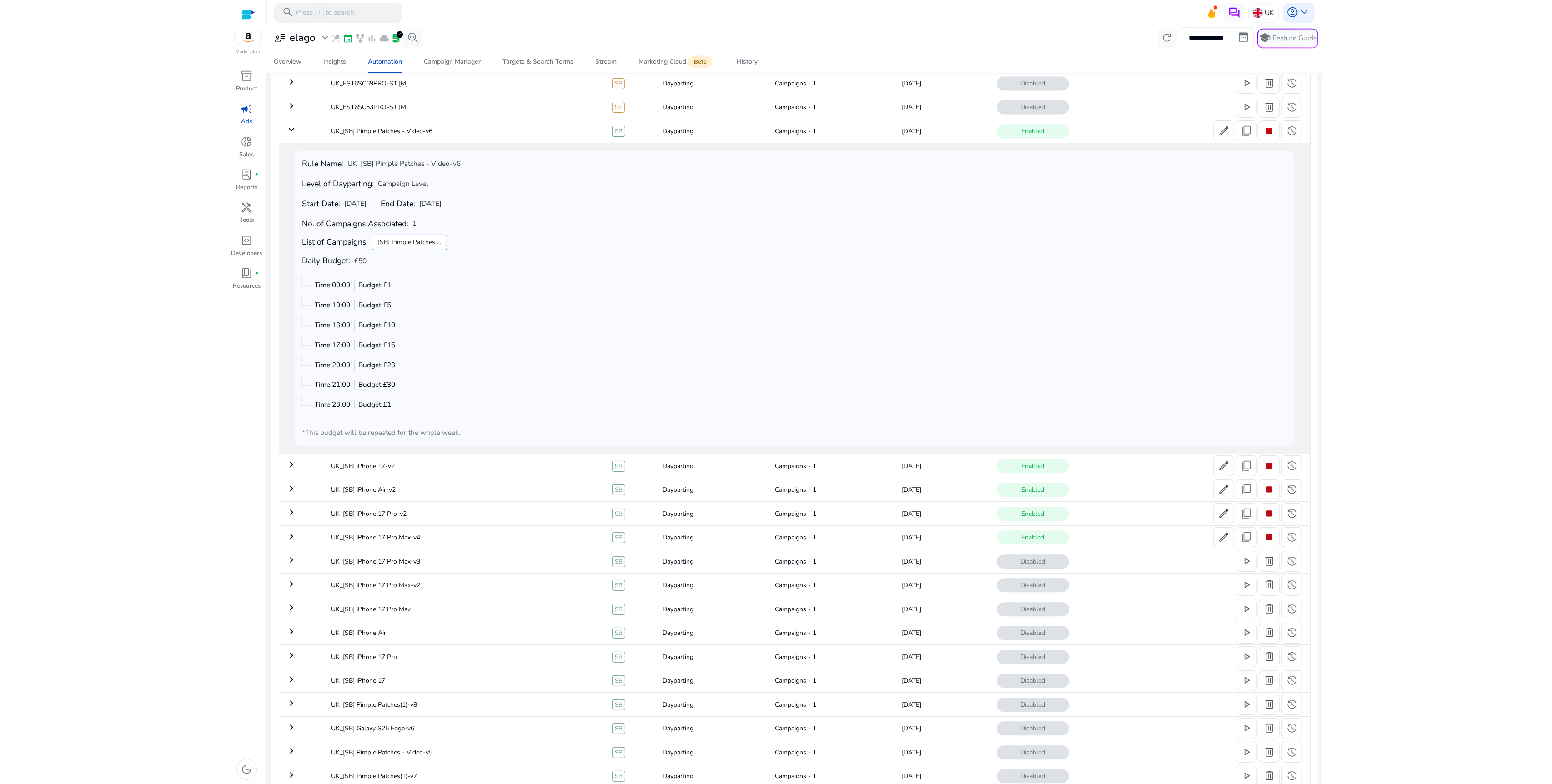
scroll to position [2642, 0]
